Goal: Navigation & Orientation: Find specific page/section

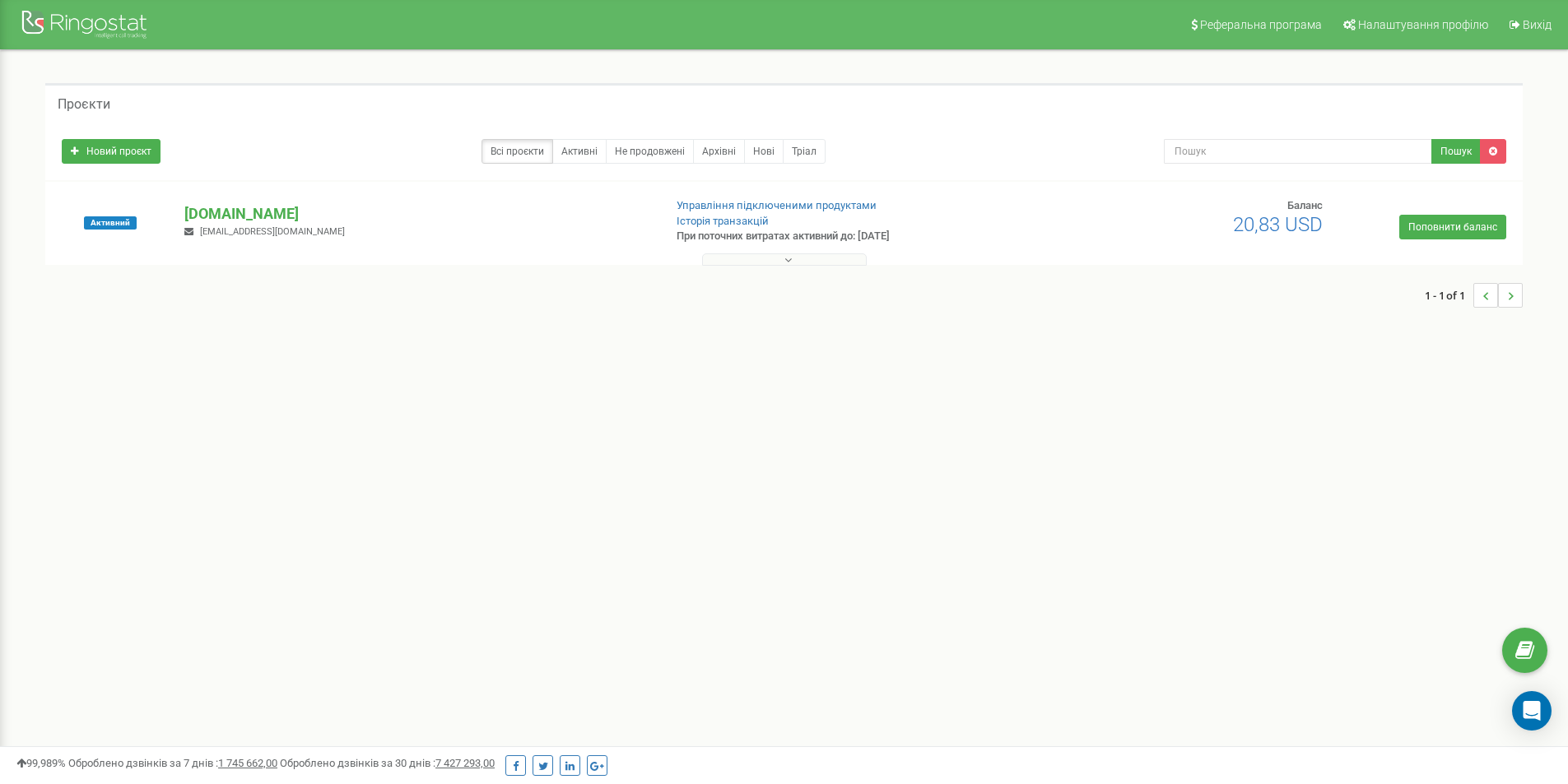
click at [772, 264] on button at bounding box center [784, 259] width 165 height 12
click at [588, 209] on p "[DOMAIN_NAME]" at bounding box center [417, 214] width 465 height 22
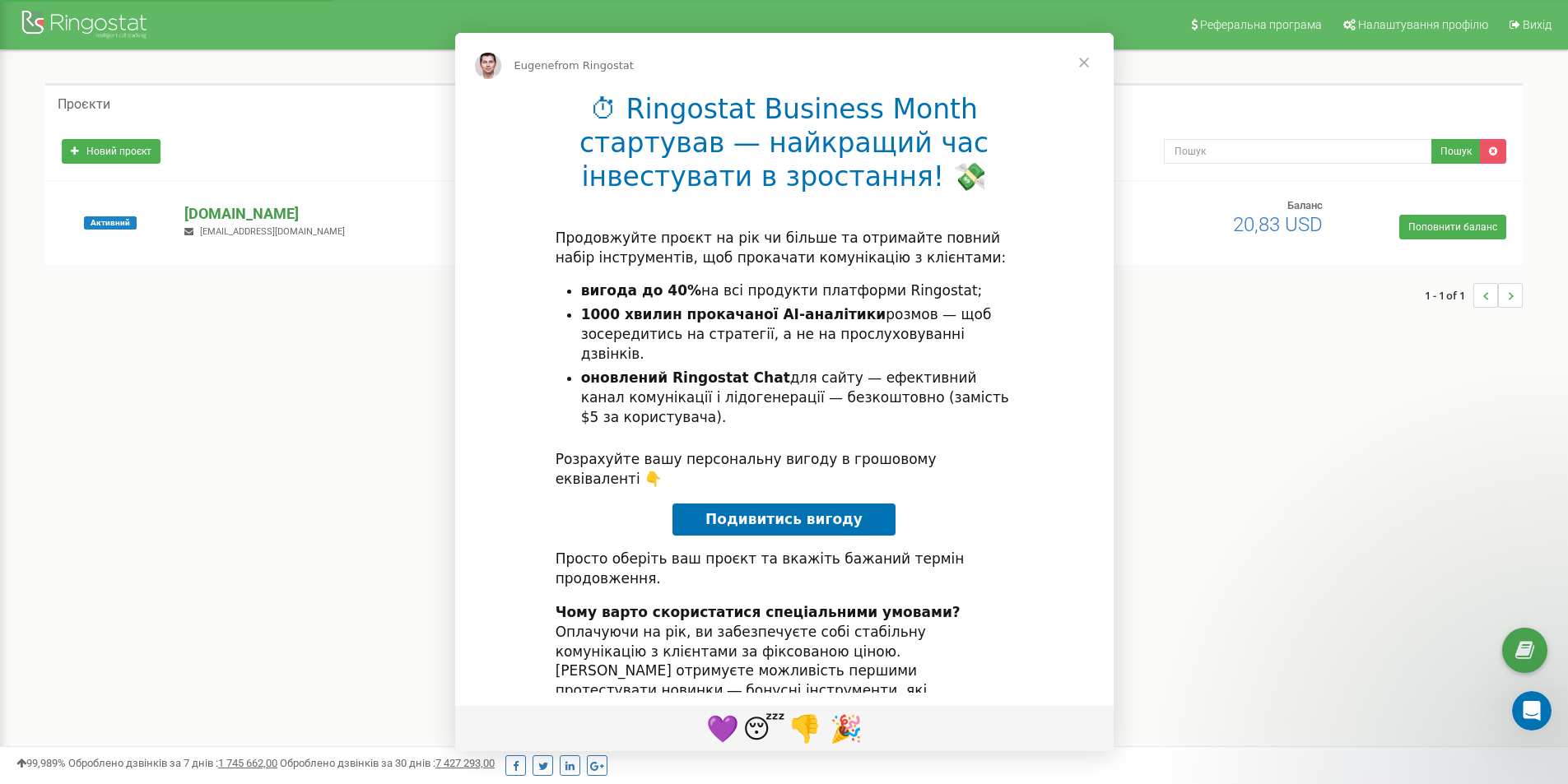
click at [412, 214] on div "Intercom messenger" at bounding box center [784, 392] width 1568 height 784
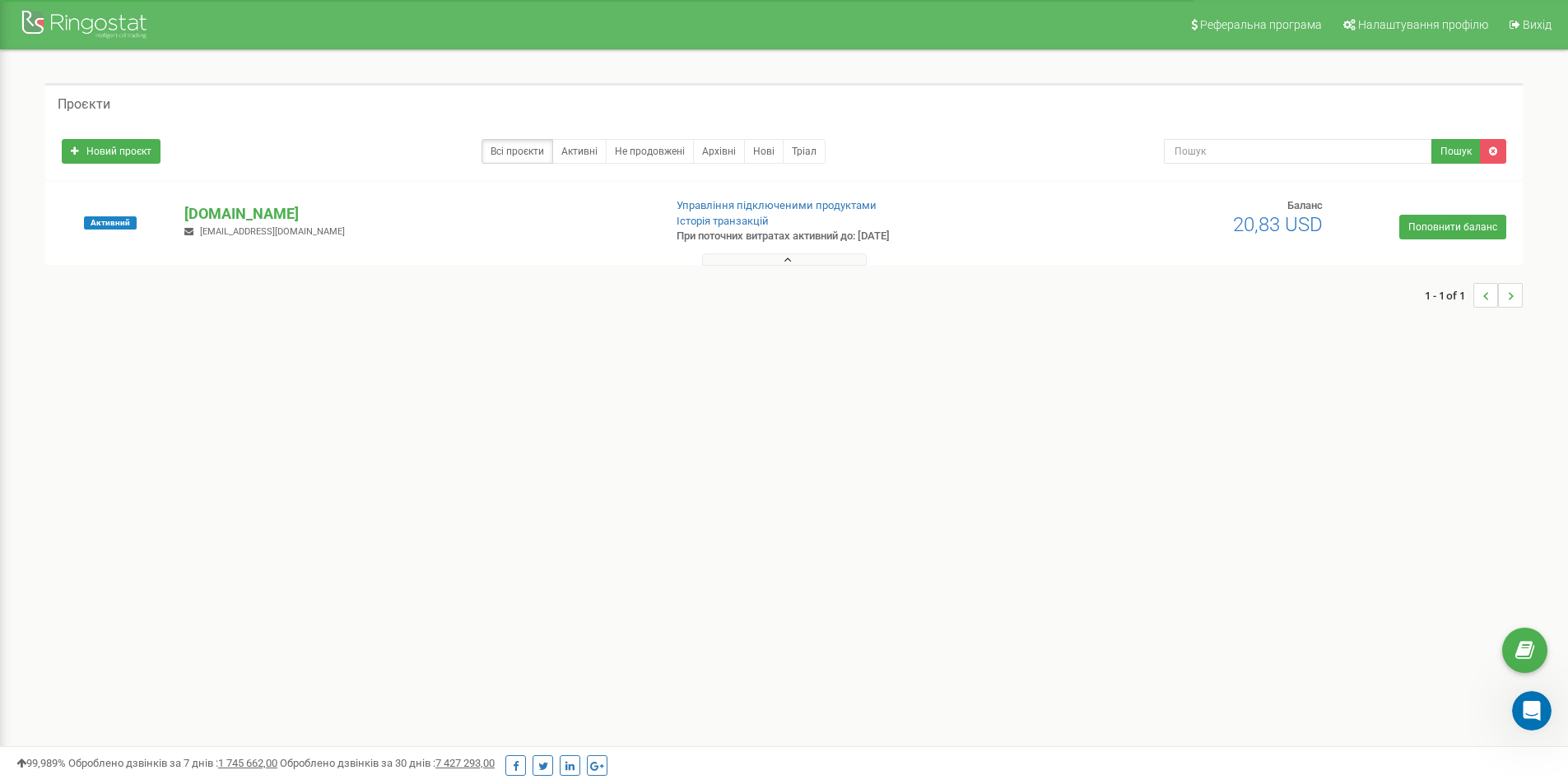
click at [353, 117] on div "Проєкти" at bounding box center [783, 103] width 1477 height 40
click at [730, 262] on button at bounding box center [784, 259] width 165 height 12
click at [730, 259] on button at bounding box center [784, 259] width 165 height 12
click at [896, 361] on div "Реферальна програма Налаштування профілю Вихід Проєкти Новий проєкт Всі проєкти…" at bounding box center [784, 494] width 1568 height 988
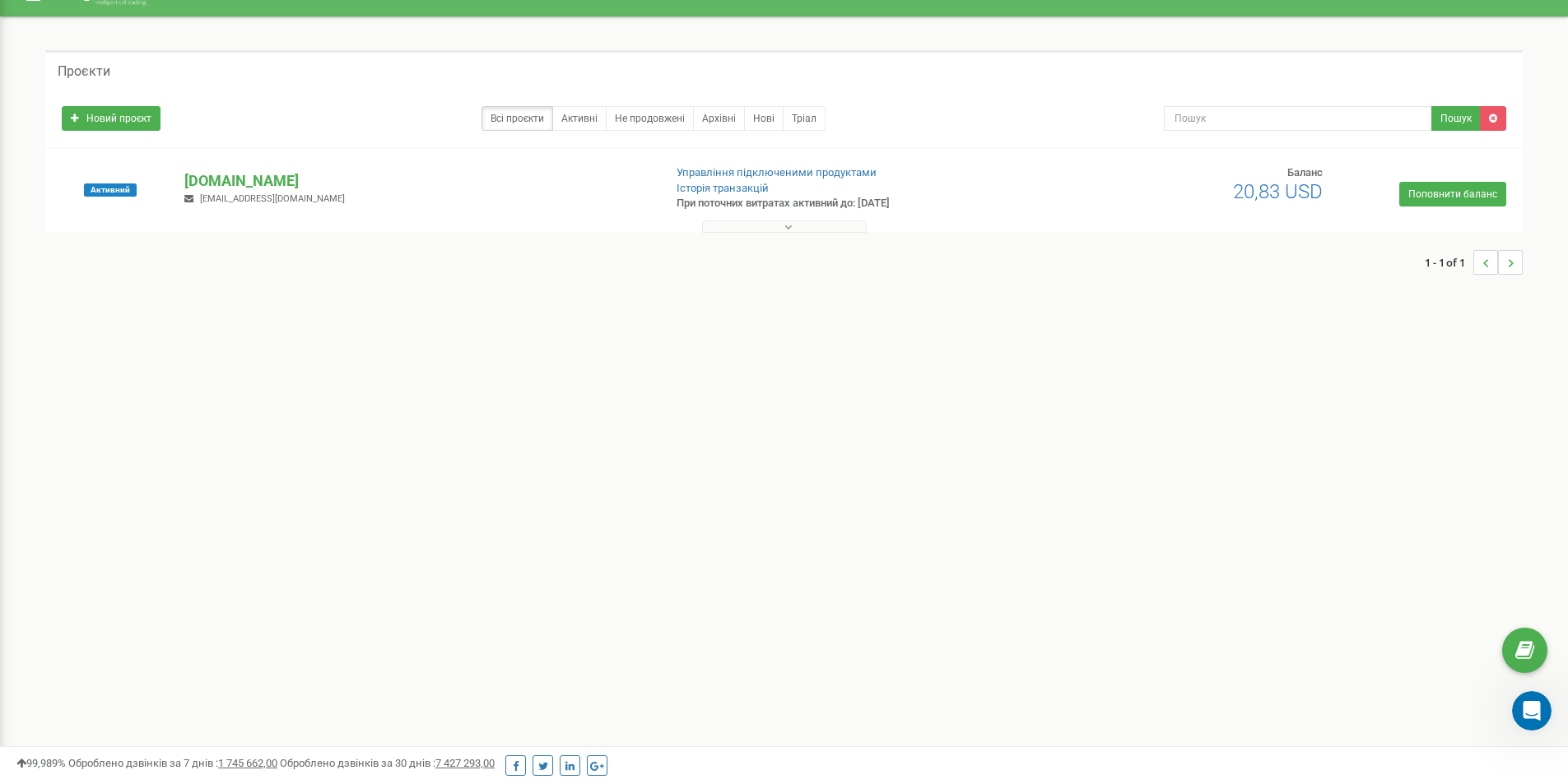
click at [1322, 362] on div "Реферальна програма Налаштування профілю Вихід Проєкти Новий проєкт Всі проєкти…" at bounding box center [784, 461] width 1568 height 988
